Goal: Transaction & Acquisition: Purchase product/service

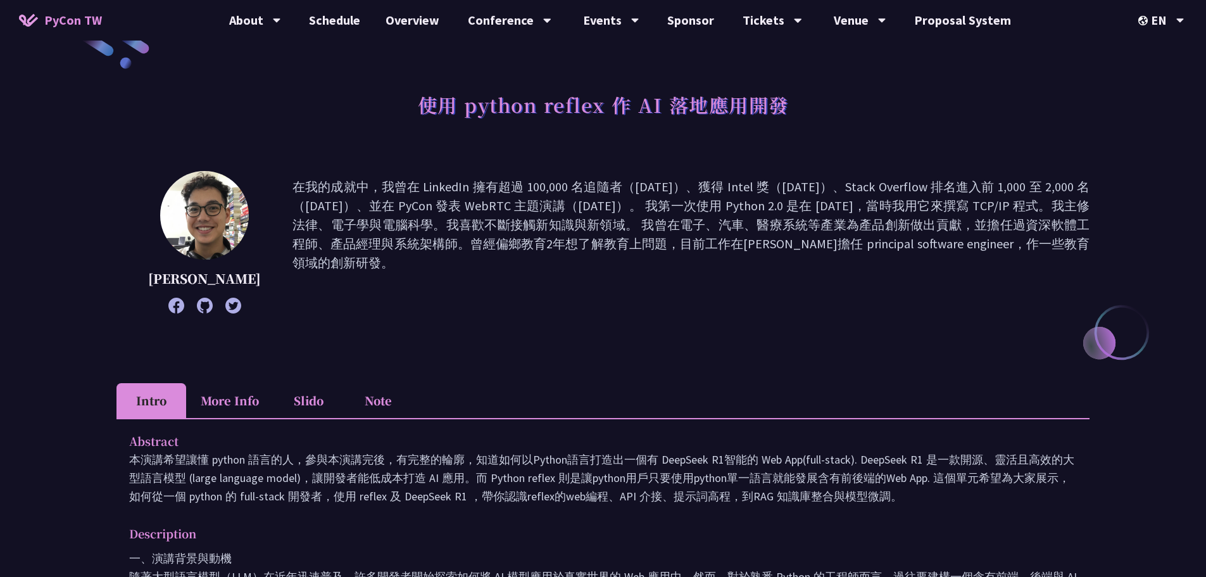
scroll to position [63, 0]
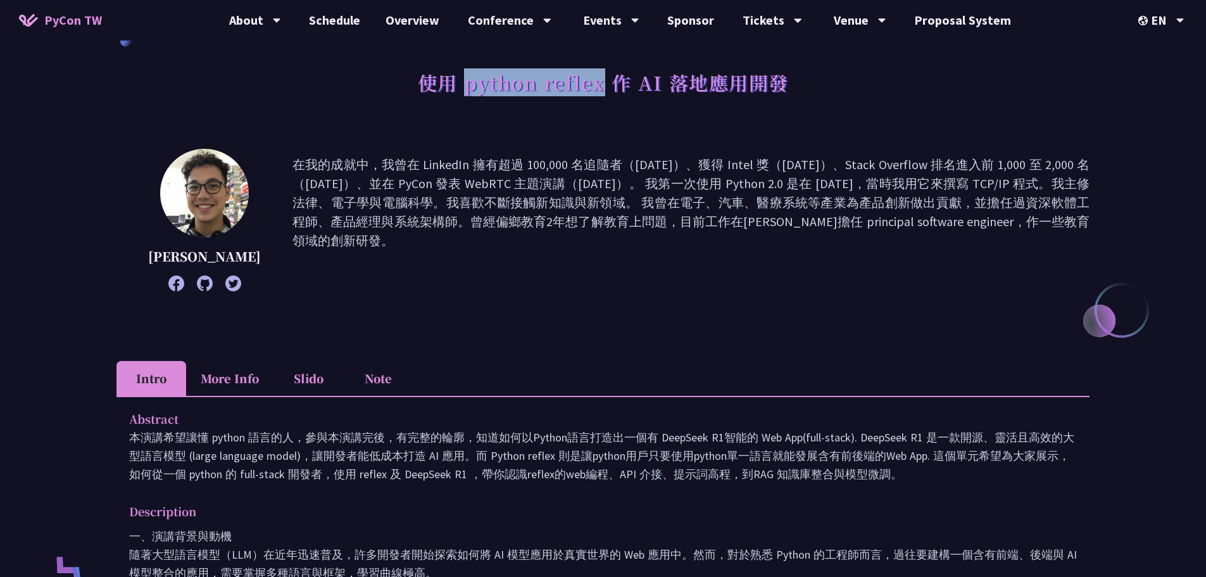
drag, startPoint x: 467, startPoint y: 87, endPoint x: 603, endPoint y: 82, distance: 136.9
click at [603, 82] on h1 "使用 python reflex 作 AI 落地應用開發" at bounding box center [603, 82] width 371 height 38
copy h1 "python reflex"
click at [515, 228] on p "在我的成就中，我曾在 LinkedIn 擁有超過 100,000 名追隨者（2017 年）、獲得 Intel 獎（2018 年）、Stack Overflow…" at bounding box center [691, 220] width 797 height 130
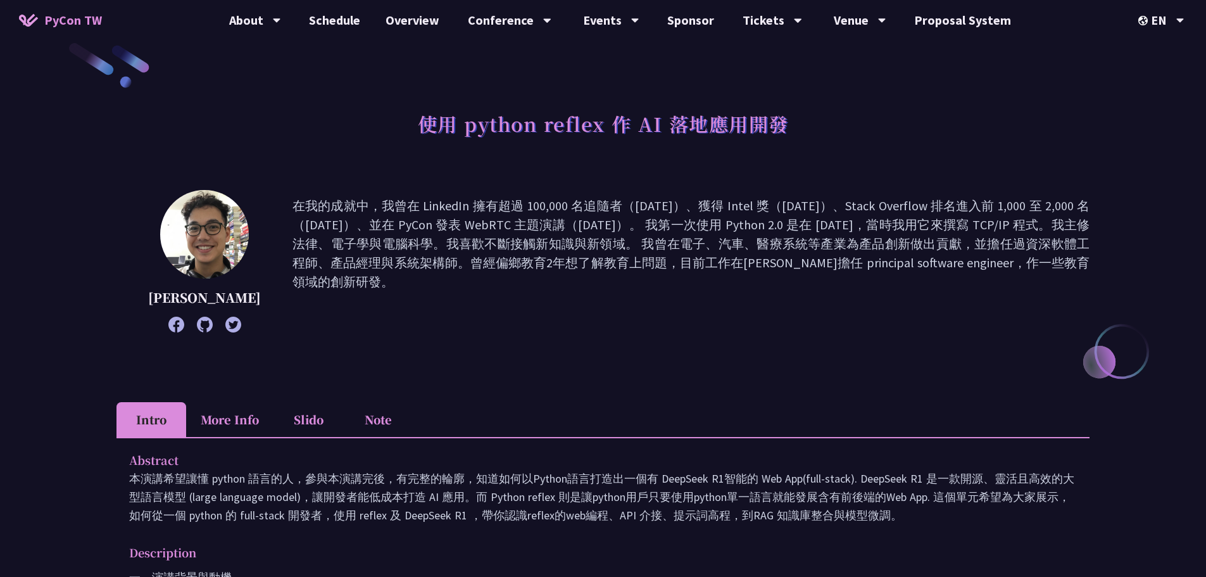
scroll to position [0, 0]
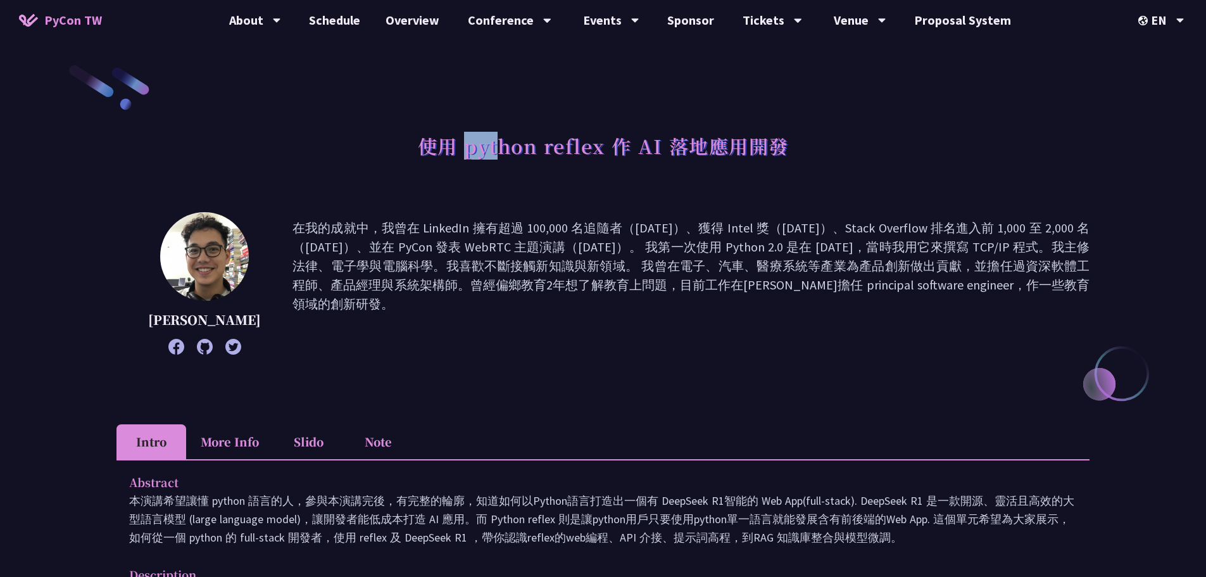
drag, startPoint x: 471, startPoint y: 149, endPoint x: 505, endPoint y: 149, distance: 33.6
click at [505, 149] on h1 "使用 python reflex 作 AI 落地應用開發" at bounding box center [603, 146] width 371 height 38
click at [515, 218] on p "在我的成就中，我曾在 LinkedIn 擁有超過 100,000 名追隨者（2017 年）、獲得 Intel 獎（2018 年）、Stack Overflow…" at bounding box center [691, 283] width 797 height 130
drag, startPoint x: 470, startPoint y: 153, endPoint x: 601, endPoint y: 146, distance: 131.2
click at [601, 146] on h1 "使用 python reflex 作 AI 落地應用開發" at bounding box center [603, 146] width 371 height 38
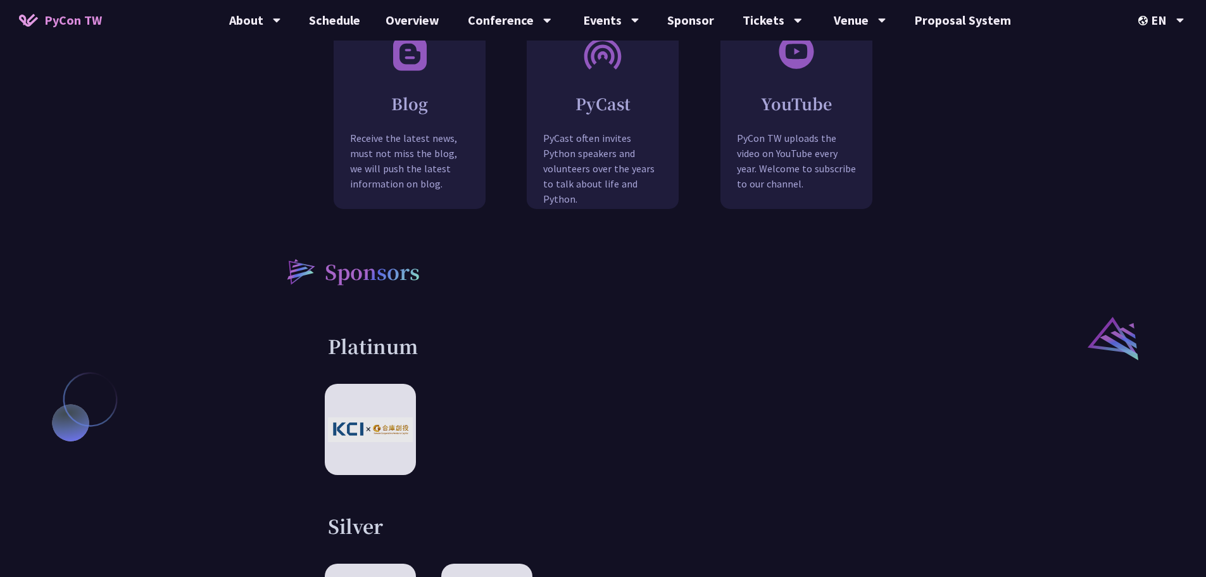
scroll to position [1330, 0]
click at [814, 382] on div at bounding box center [603, 427] width 557 height 91
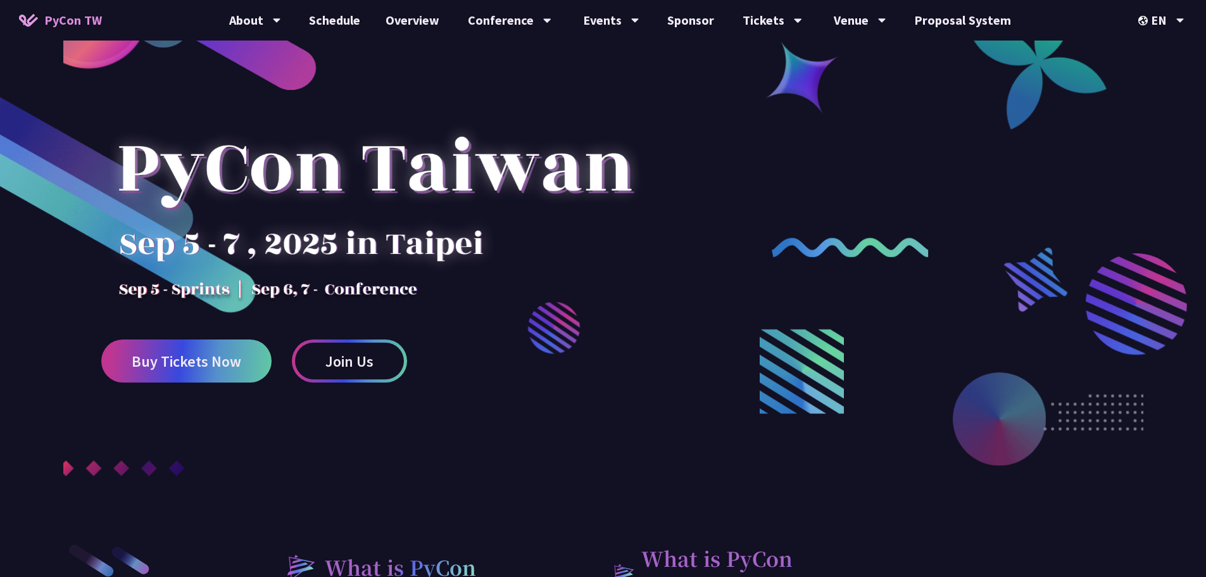
scroll to position [0, 0]
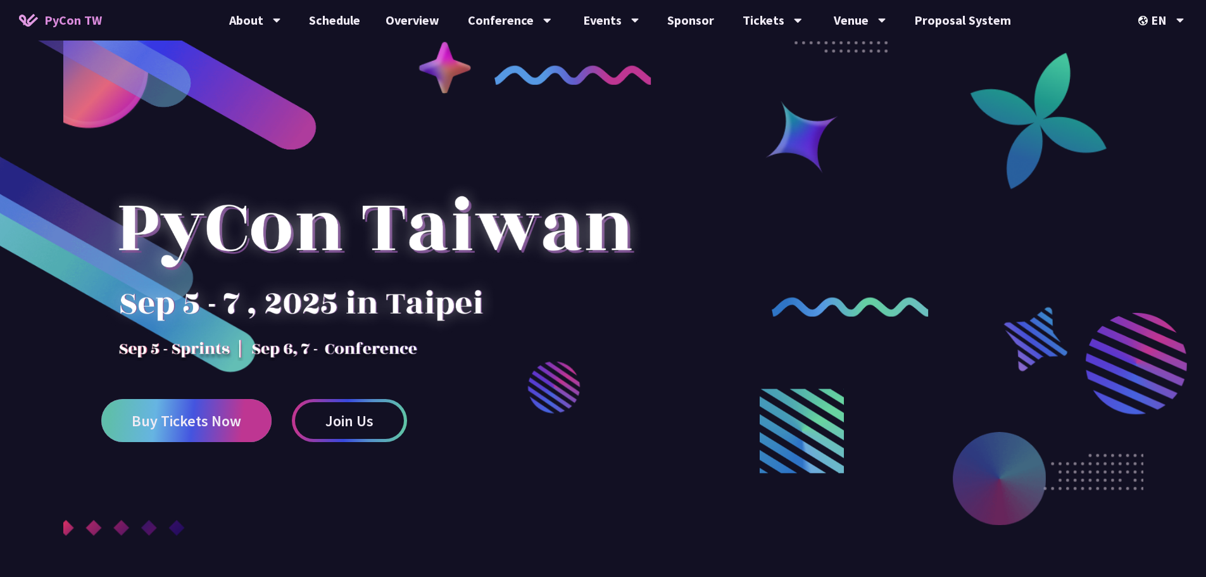
click at [196, 414] on span "Buy Tickets Now" at bounding box center [187, 421] width 110 height 16
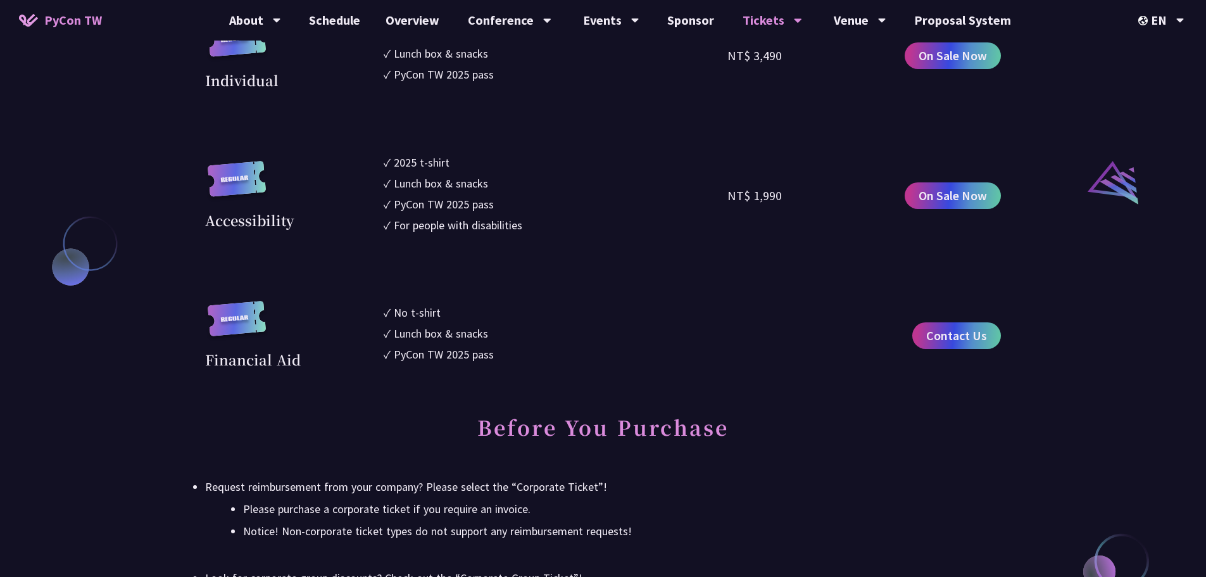
scroll to position [1330, 0]
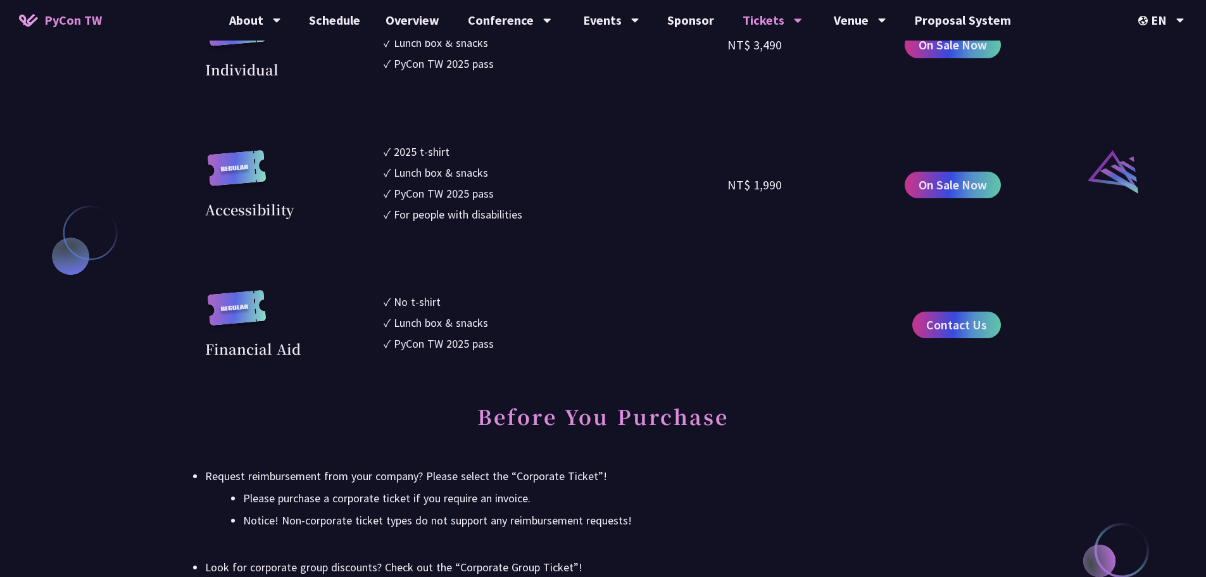
drag, startPoint x: 731, startPoint y: 189, endPoint x: 786, endPoint y: 187, distance: 55.8
click at [786, 187] on div "NT$ 1,990" at bounding box center [814, 185] width 172 height 84
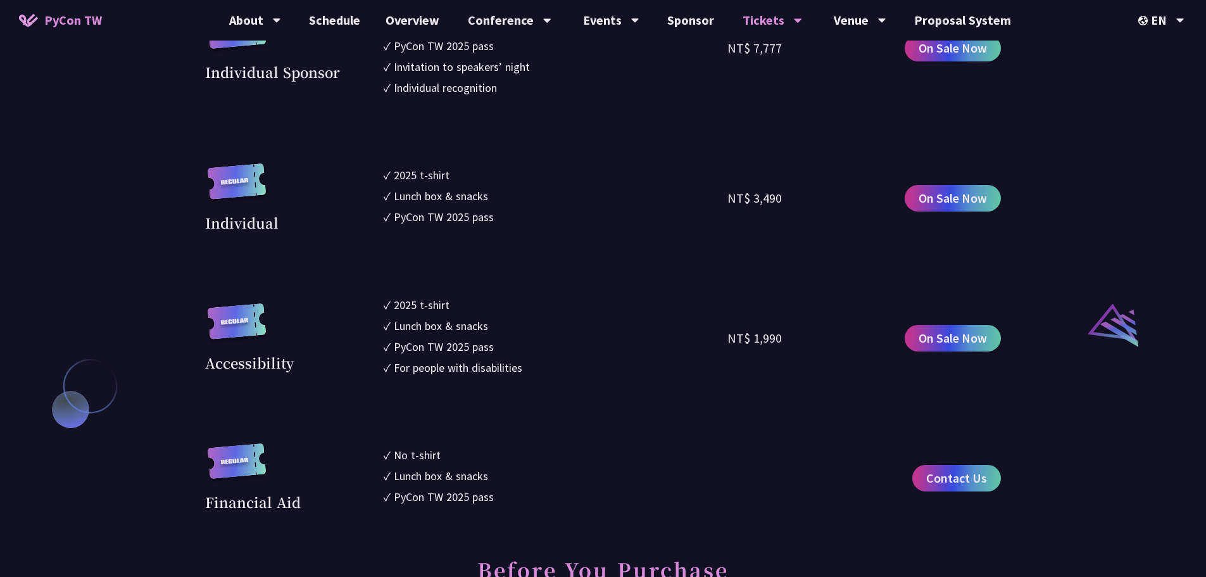
scroll to position [1140, 0]
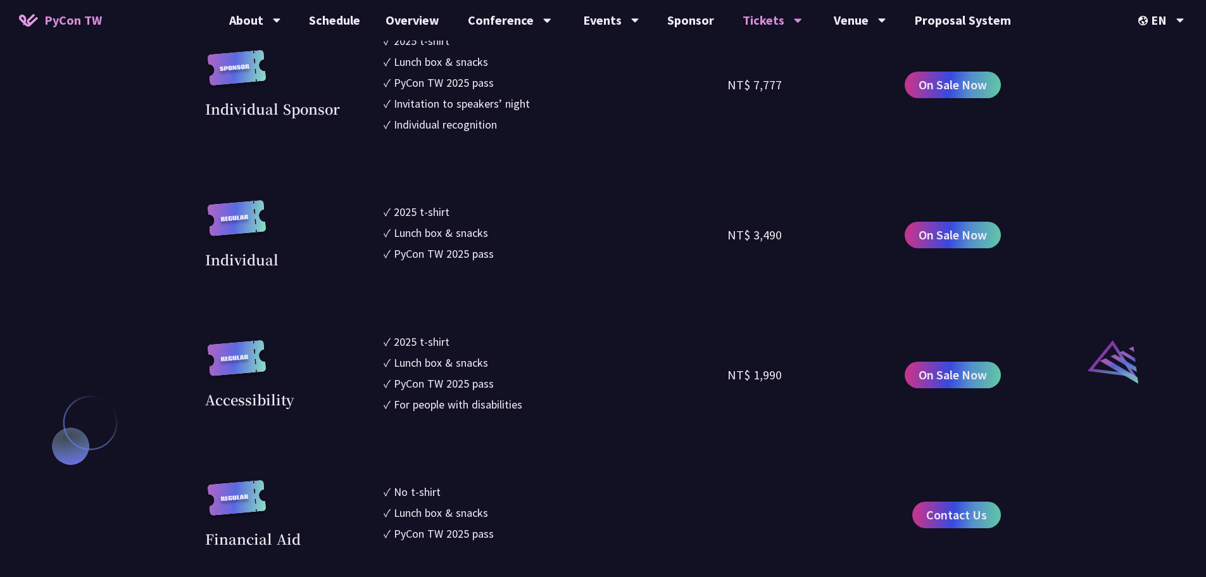
drag, startPoint x: 207, startPoint y: 400, endPoint x: 222, endPoint y: 401, distance: 15.3
click at [222, 401] on div "Accessibility" at bounding box center [249, 399] width 89 height 21
click at [552, 403] on li "✓ For people with disabilities" at bounding box center [556, 404] width 344 height 17
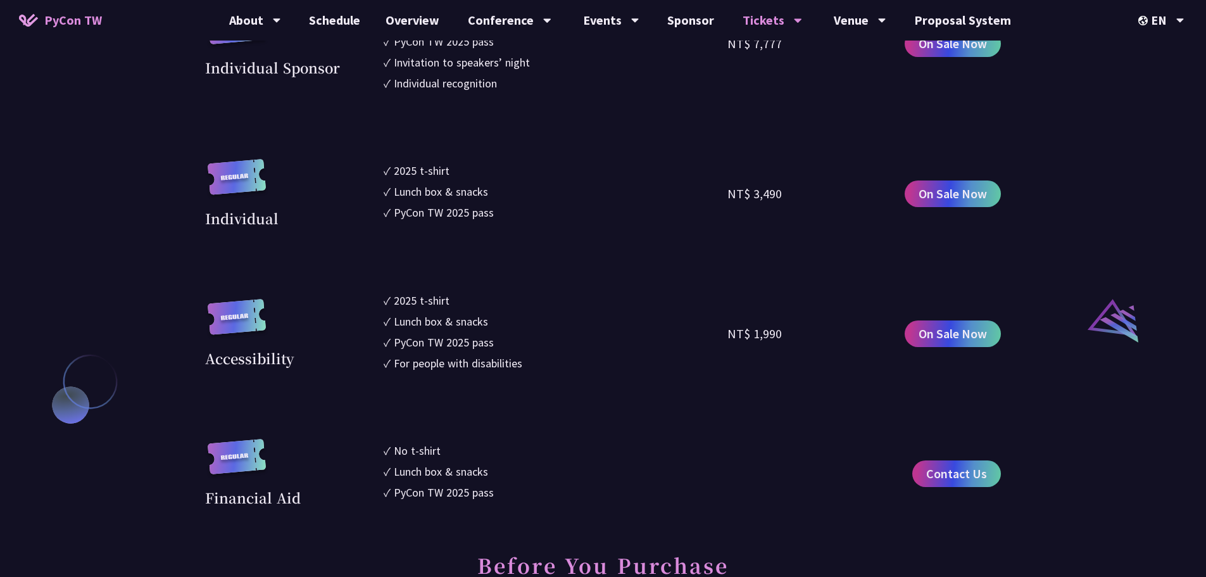
scroll to position [1203, 0]
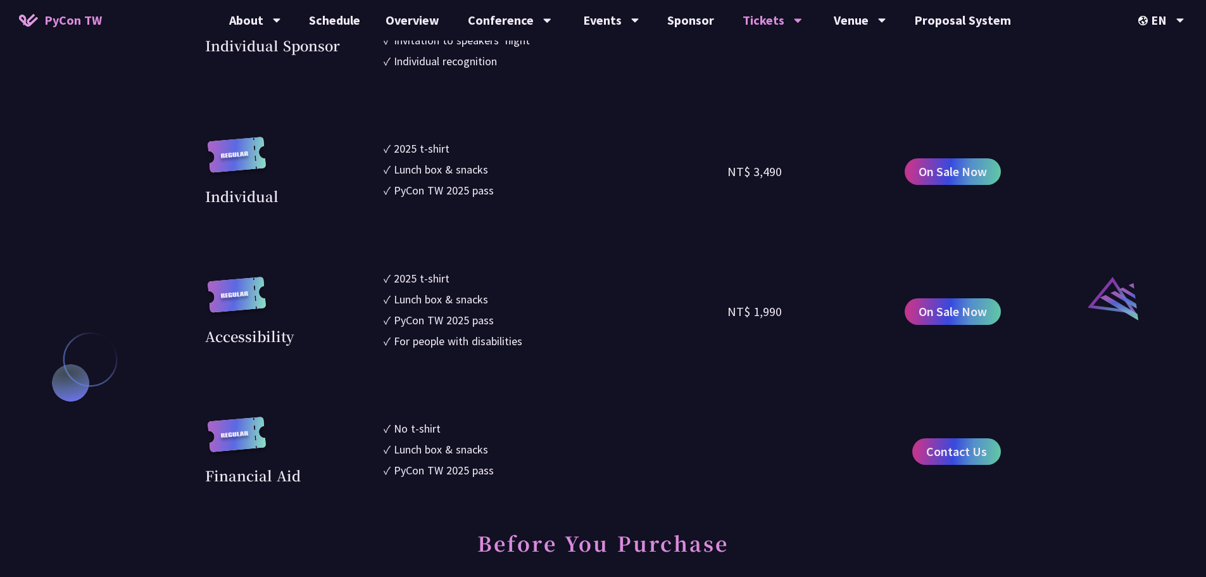
drag, startPoint x: 534, startPoint y: 344, endPoint x: 525, endPoint y: 340, distance: 10.2
click at [525, 340] on li "✓ For people with disabilities" at bounding box center [556, 340] width 344 height 17
click at [517, 316] on div at bounding box center [517, 316] width 0 height 0
click at [664, 332] on li "✓ For people with disabilities" at bounding box center [556, 340] width 344 height 17
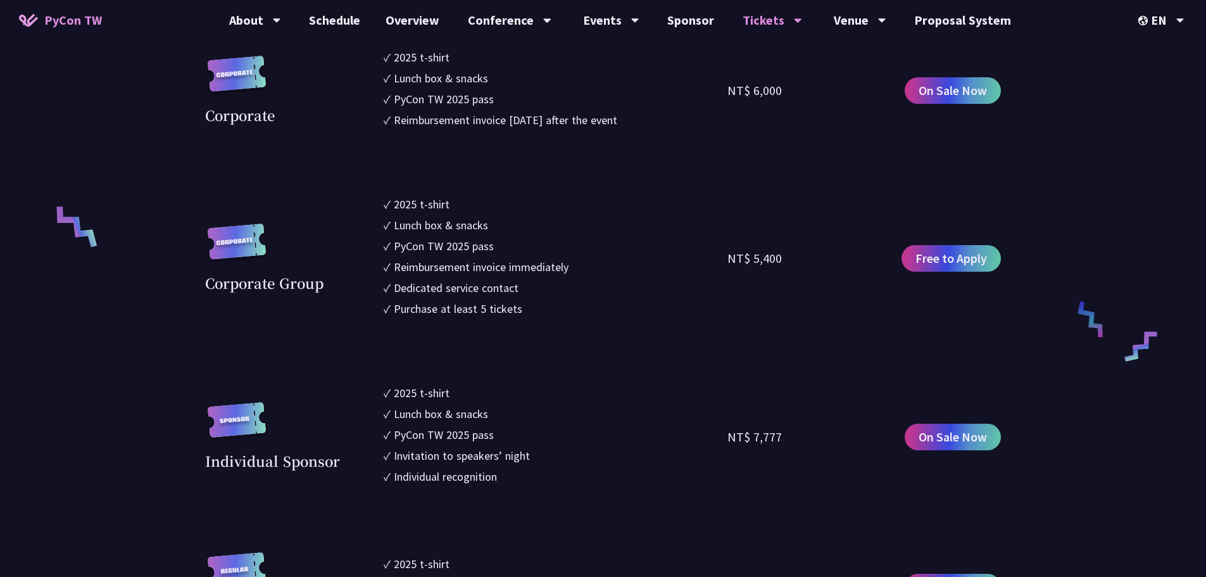
scroll to position [760, 0]
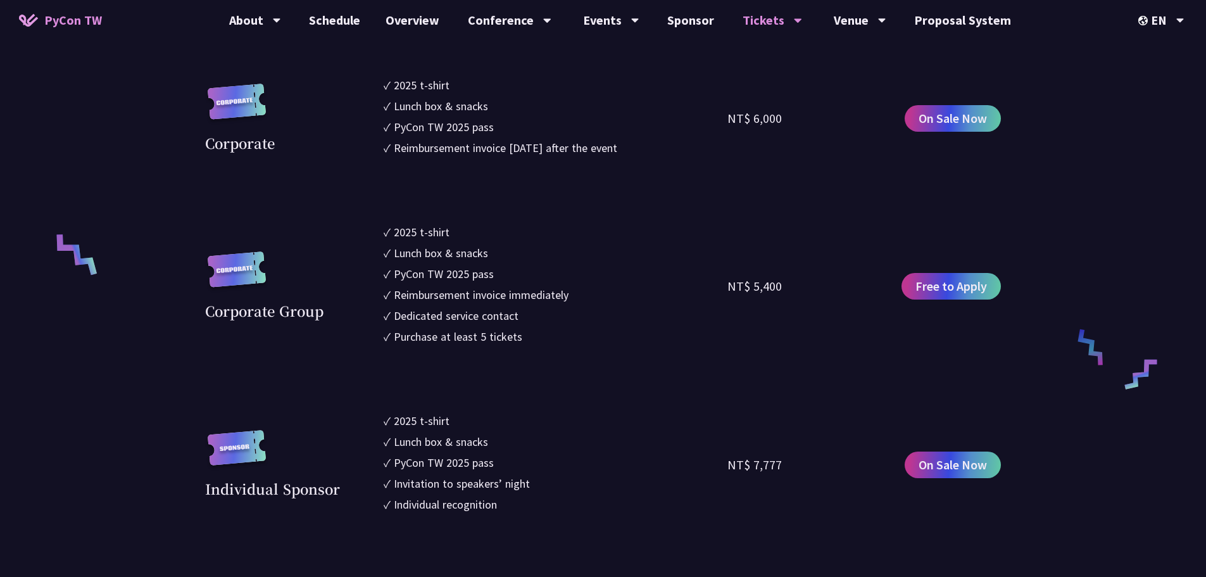
click at [524, 338] on li "✓ Purchase at least 5 tickets" at bounding box center [556, 336] width 344 height 17
drag, startPoint x: 524, startPoint y: 343, endPoint x: 519, endPoint y: 337, distance: 8.1
click at [519, 337] on li "✓ Purchase at least 5 tickets" at bounding box center [556, 336] width 344 height 17
click at [511, 344] on div at bounding box center [511, 344] width 0 height 0
click at [590, 317] on li "✓ Dedicated service contact" at bounding box center [556, 315] width 344 height 17
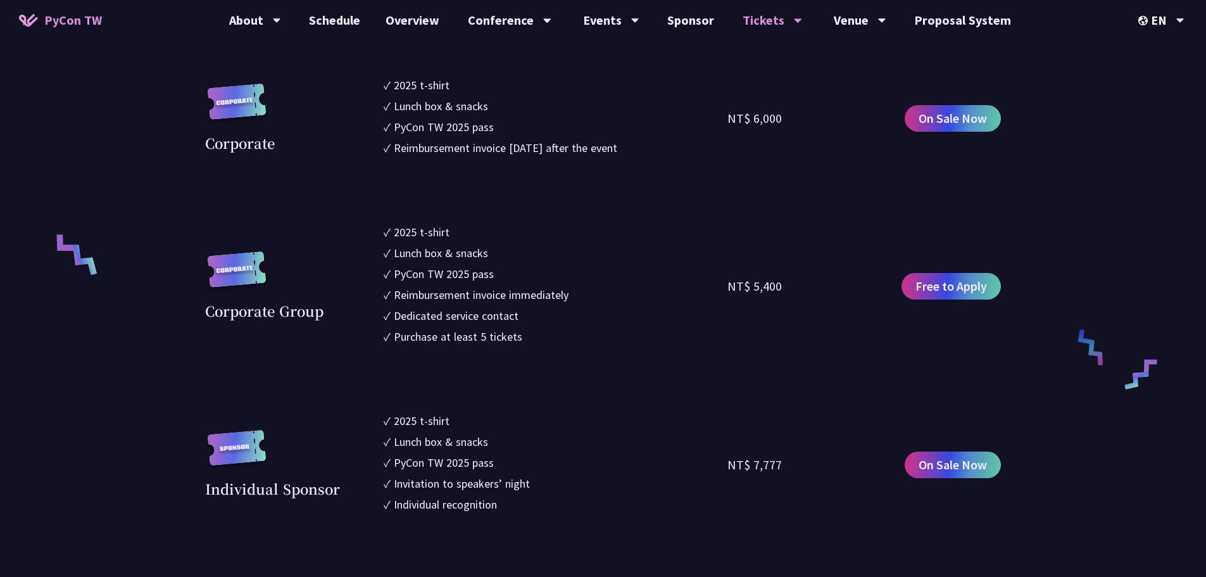
drag, startPoint x: 730, startPoint y: 285, endPoint x: 785, endPoint y: 286, distance: 55.1
click at [785, 286] on div "Corporate Group ✓ 2025 t-shirt ✓ Lunch box & snacks ✓ PyCon TW 2025 pass ✓ Reim…" at bounding box center [603, 286] width 796 height 125
click at [609, 309] on li "✓ Dedicated service contact" at bounding box center [556, 315] width 344 height 17
drag, startPoint x: 729, startPoint y: 286, endPoint x: 781, endPoint y: 284, distance: 52.0
click at [781, 284] on div "NT$ 5,400" at bounding box center [814, 286] width 172 height 125
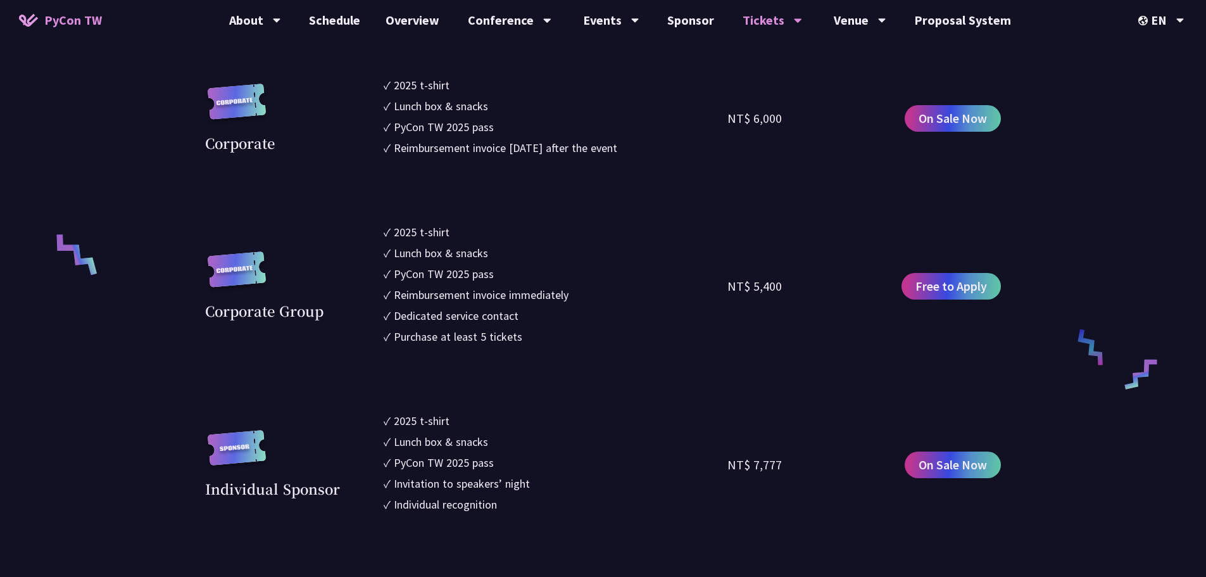
click at [616, 287] on li "✓ Reimbursement invoice immediately" at bounding box center [556, 294] width 344 height 17
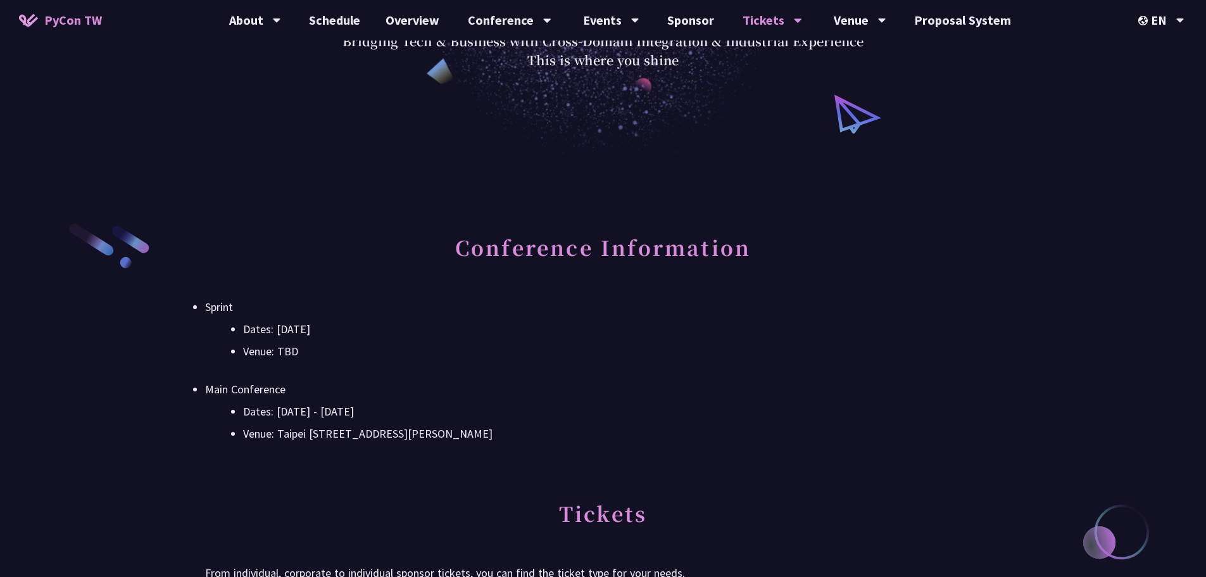
scroll to position [190, 0]
